Goal: Check status: Check status

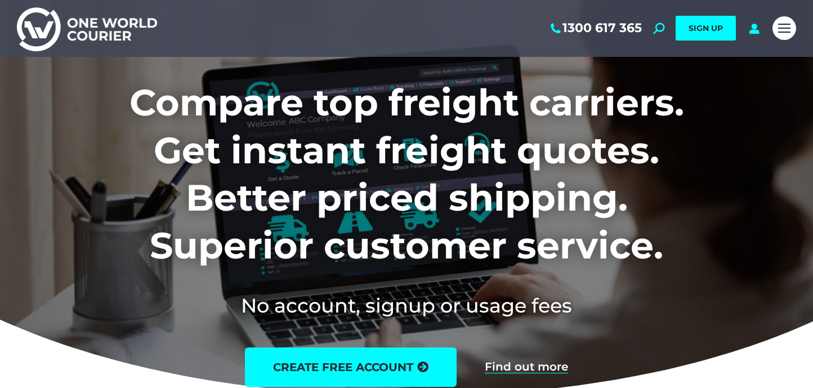
click at [783, 32] on span "Mobile menu icon" at bounding box center [784, 32] width 12 height 1
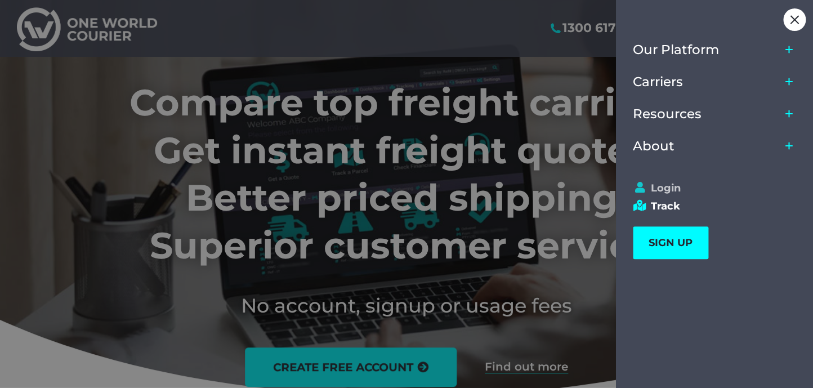
click at [675, 183] on link "Login" at bounding box center [709, 188] width 153 height 12
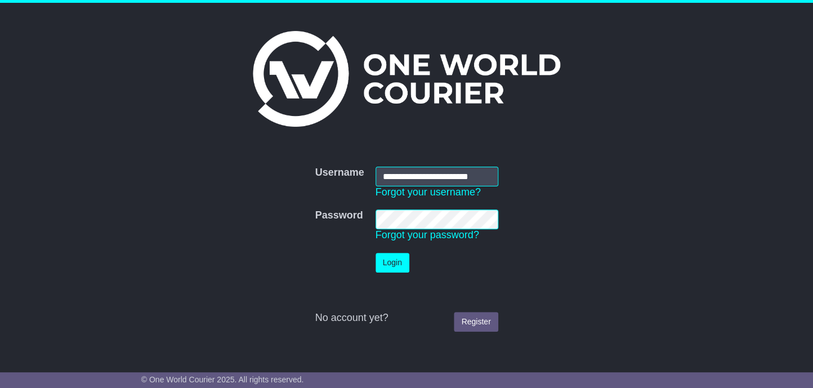
scroll to position [0, 3]
type input "**********"
click at [394, 269] on button "Login" at bounding box center [392, 263] width 34 height 20
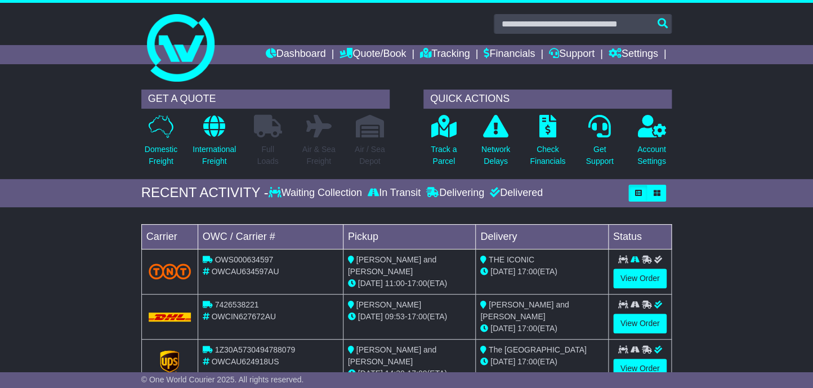
click at [642, 267] on td "View Order" at bounding box center [640, 271] width 64 height 45
click at [642, 276] on link "View Order" at bounding box center [640, 278] width 54 height 20
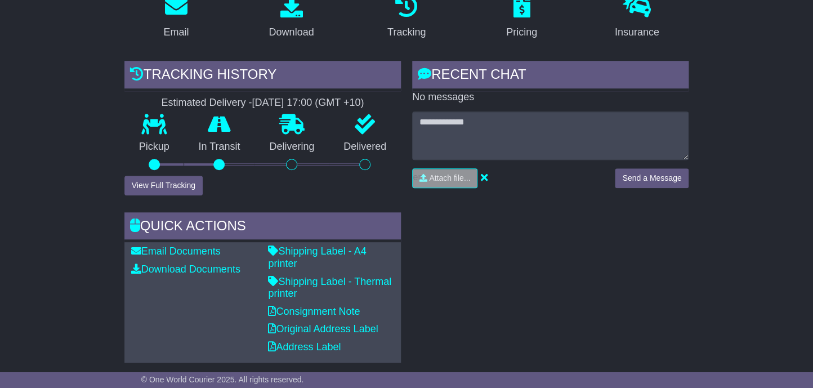
scroll to position [234, 0]
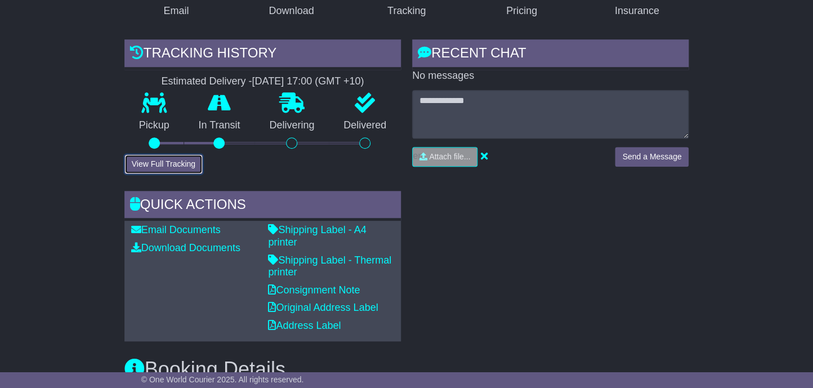
click at [194, 160] on button "View Full Tracking" at bounding box center [163, 164] width 78 height 20
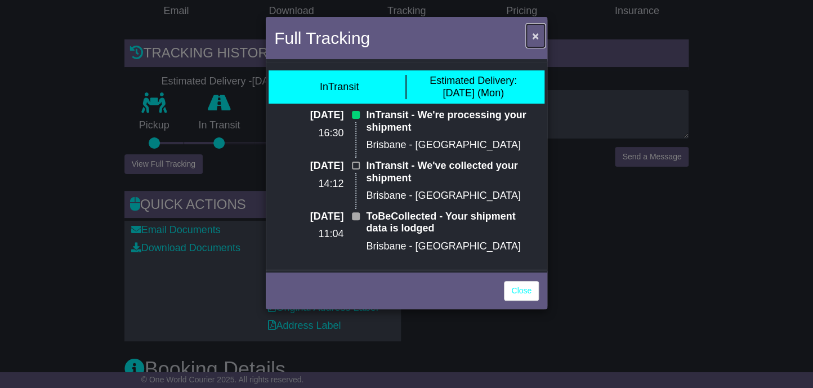
click at [536, 35] on span "×" at bounding box center [535, 35] width 7 height 13
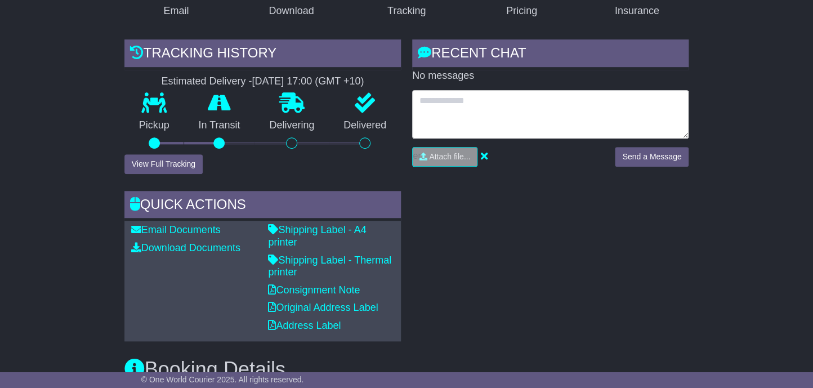
click at [479, 113] on textarea at bounding box center [550, 114] width 276 height 48
type textarea "*"
click at [649, 102] on textarea "**********" at bounding box center [550, 114] width 276 height 48
type textarea "**********"
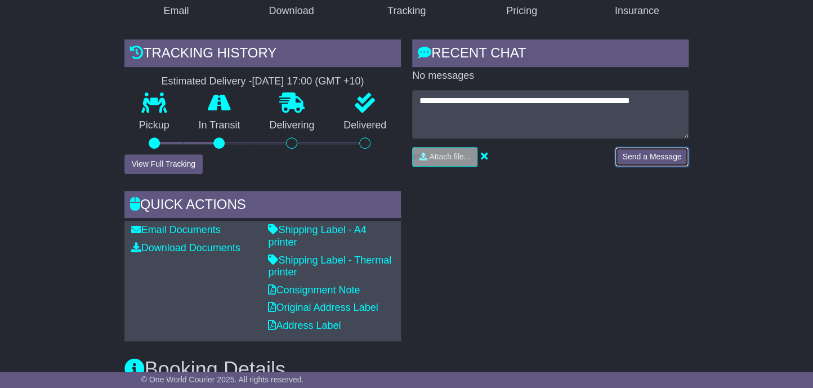
click at [651, 159] on button "Send a Message" at bounding box center [652, 157] width 74 height 20
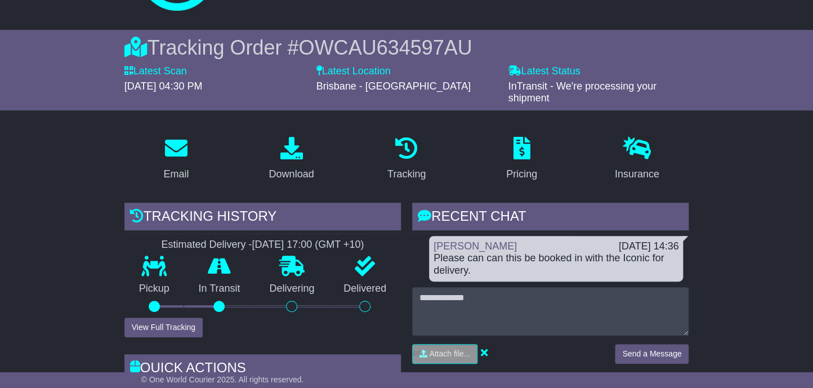
scroll to position [0, 0]
